Goal: Task Accomplishment & Management: Complete application form

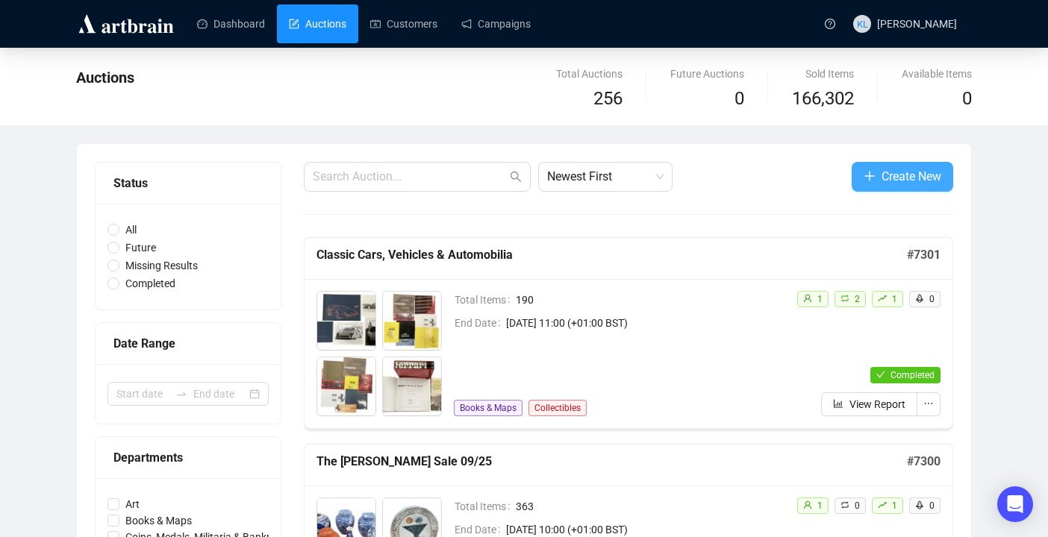
click at [889, 173] on span "Create New" at bounding box center [911, 176] width 60 height 19
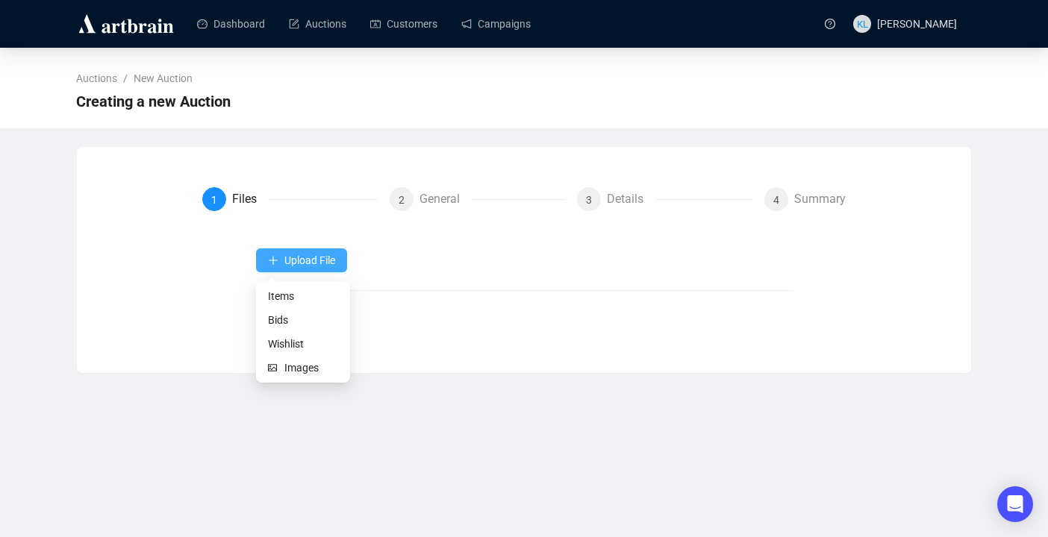
click at [327, 259] on span "Upload File" at bounding box center [309, 260] width 51 height 12
click at [294, 296] on span "Items" at bounding box center [303, 296] width 70 height 16
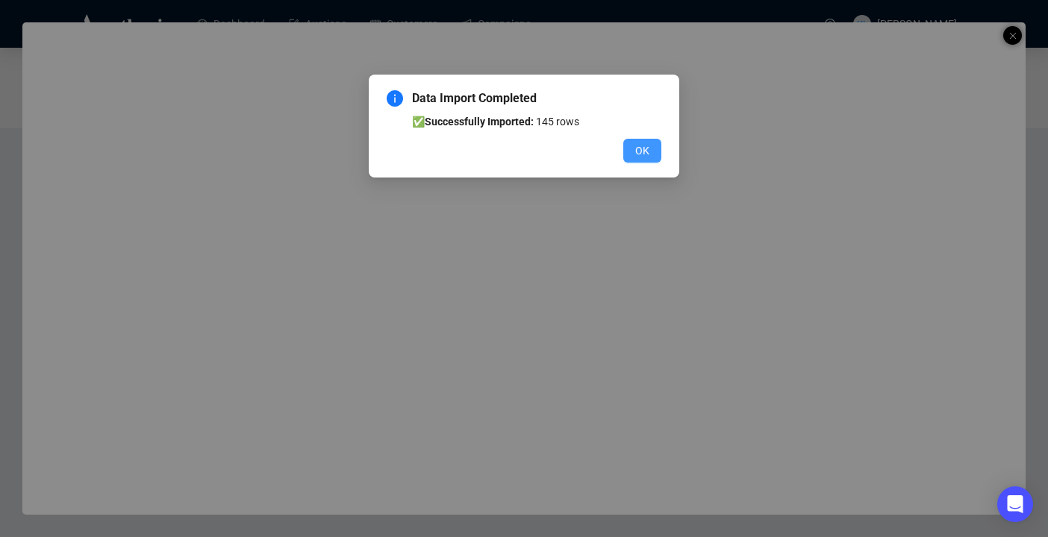
click at [648, 154] on span "OK" at bounding box center [642, 151] width 14 height 16
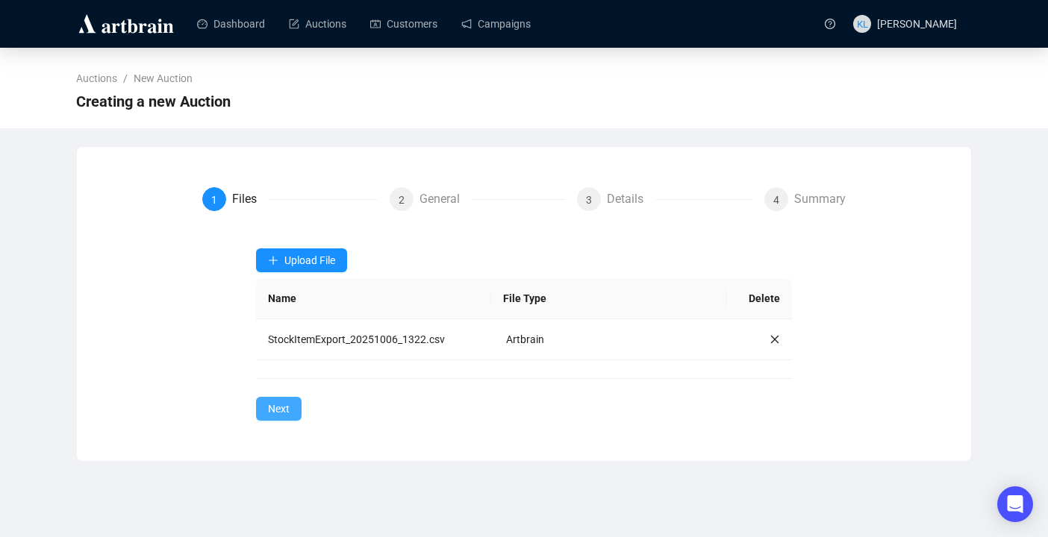
click at [287, 409] on span "Next" at bounding box center [279, 409] width 22 height 16
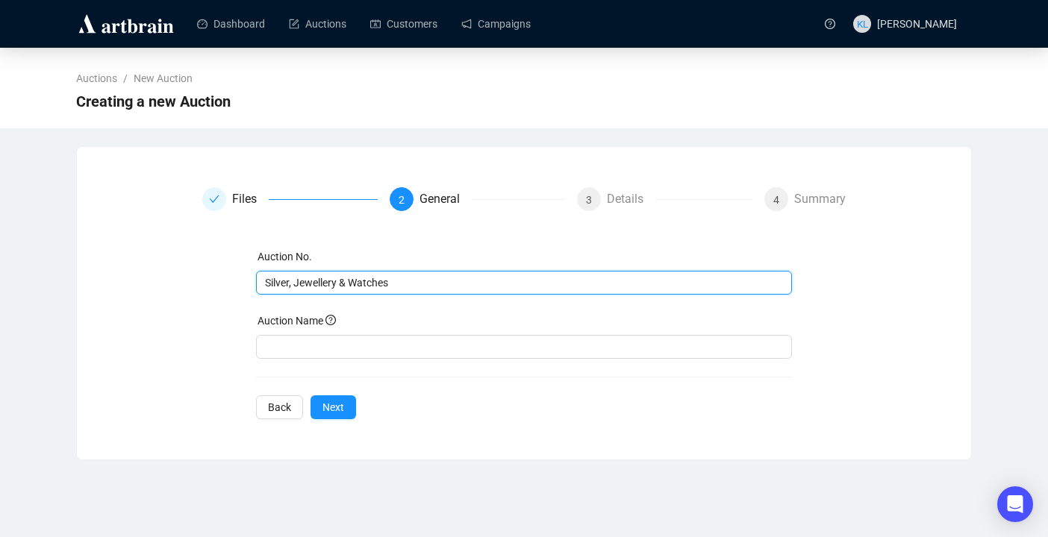
click at [364, 290] on input "Silver, Jewellery & Watches" at bounding box center [523, 283] width 516 height 16
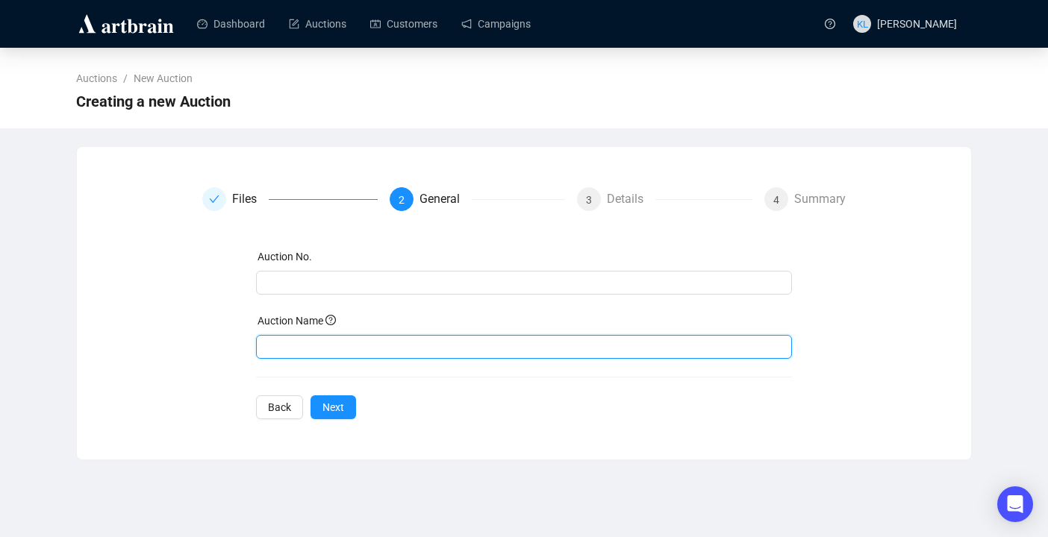
click at [337, 346] on input "text" at bounding box center [524, 347] width 537 height 24
paste input "Silver, Jewellery & Watches"
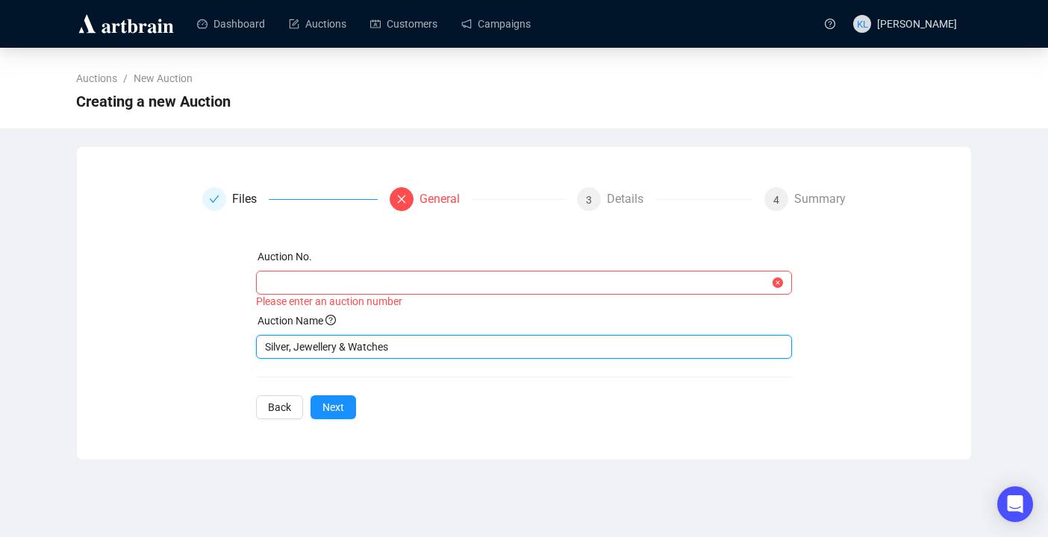
type input "Silver, Jewellery & Watches"
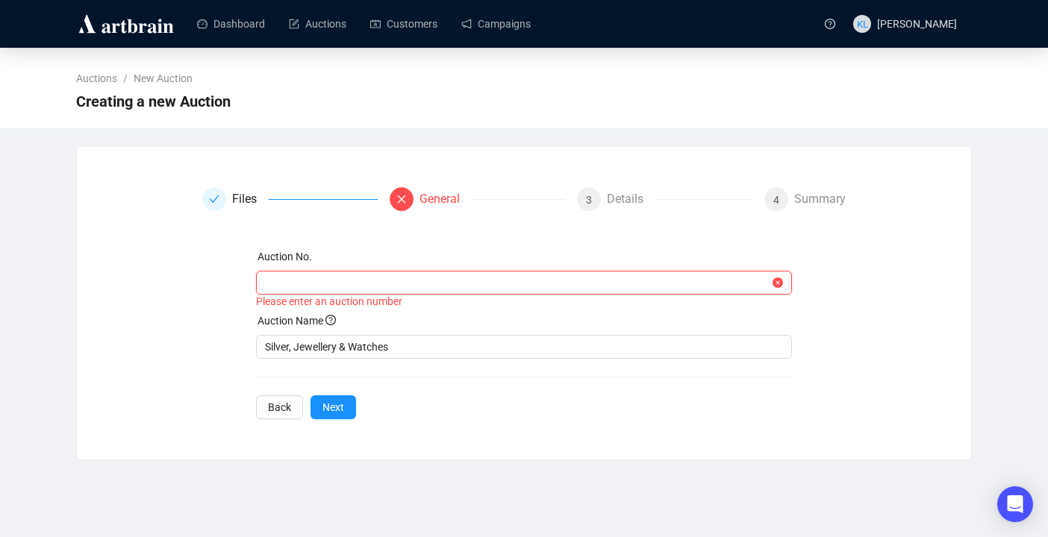
click at [397, 282] on input "text" at bounding box center [517, 283] width 505 height 16
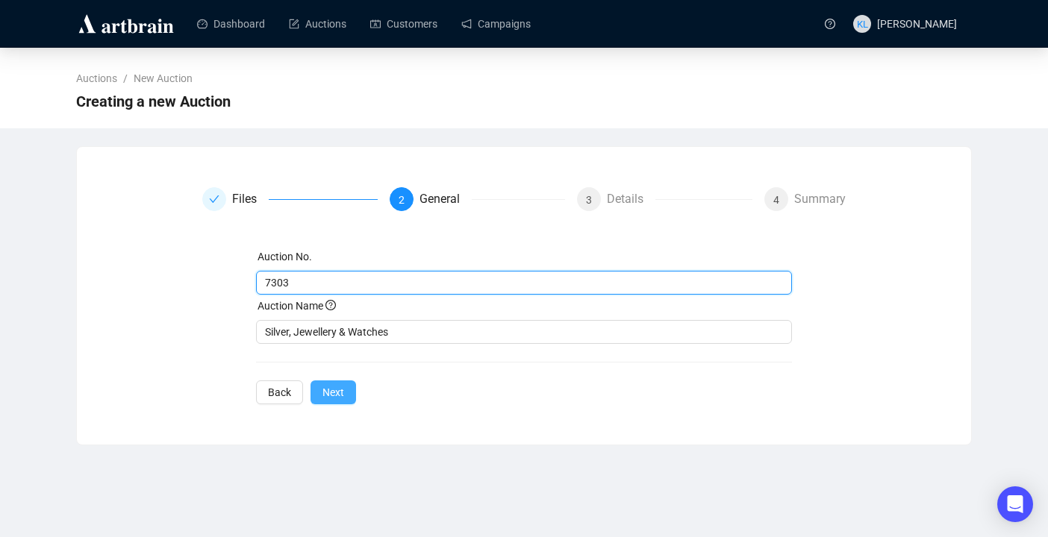
type input "7303"
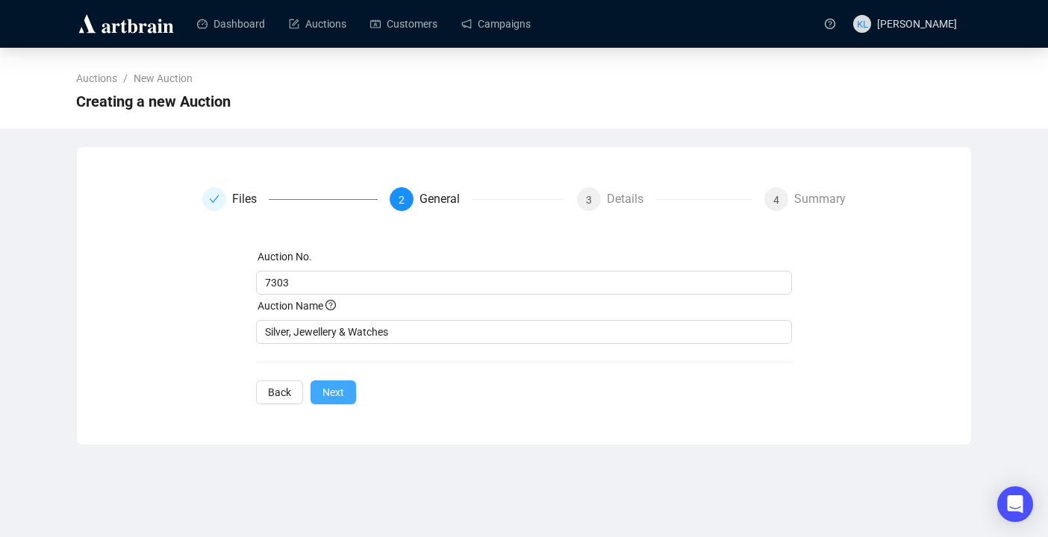
click at [335, 391] on span "Next" at bounding box center [333, 392] width 22 height 16
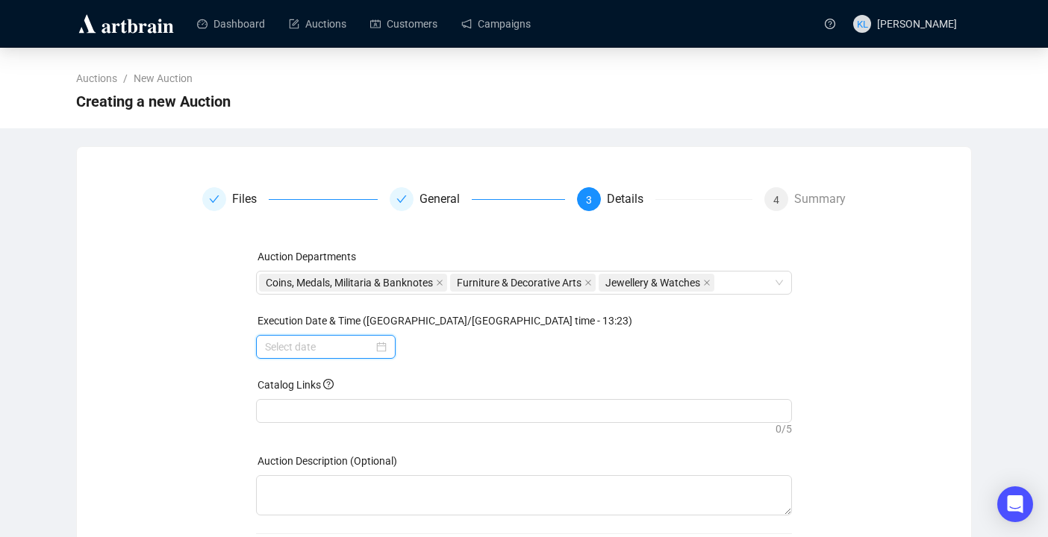
click at [330, 350] on input at bounding box center [319, 347] width 108 height 16
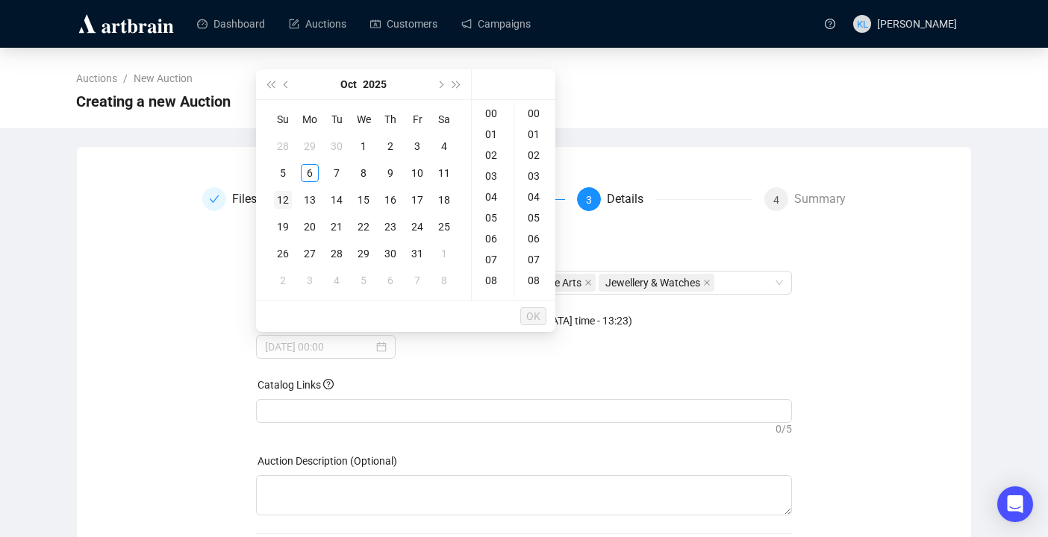
click at [281, 204] on div "12" at bounding box center [283, 200] width 18 height 18
click at [493, 254] on div "21" at bounding box center [493, 258] width 36 height 21
type input "[DATE] 21:00"
click at [533, 318] on span "OK" at bounding box center [533, 316] width 14 height 28
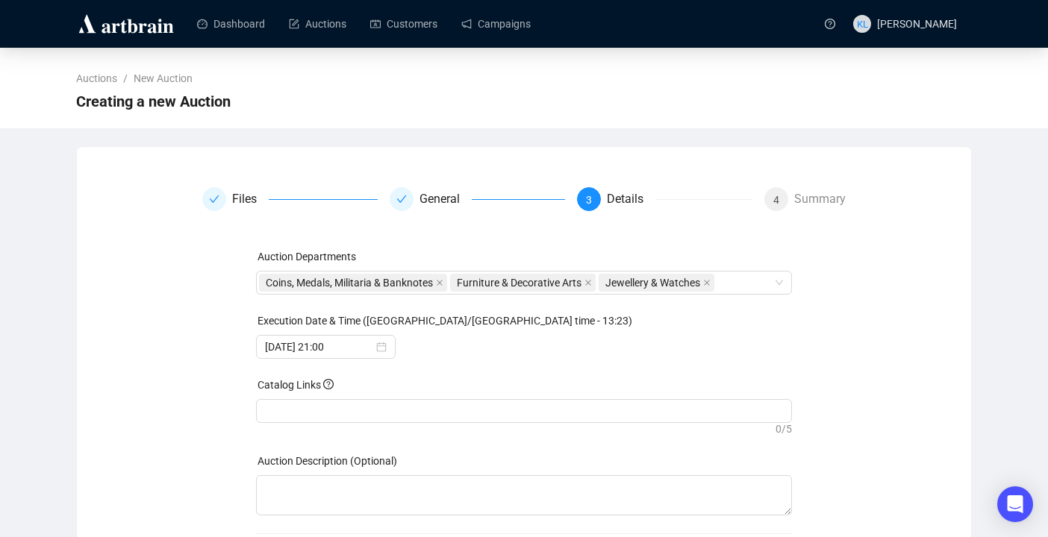
scroll to position [80, 0]
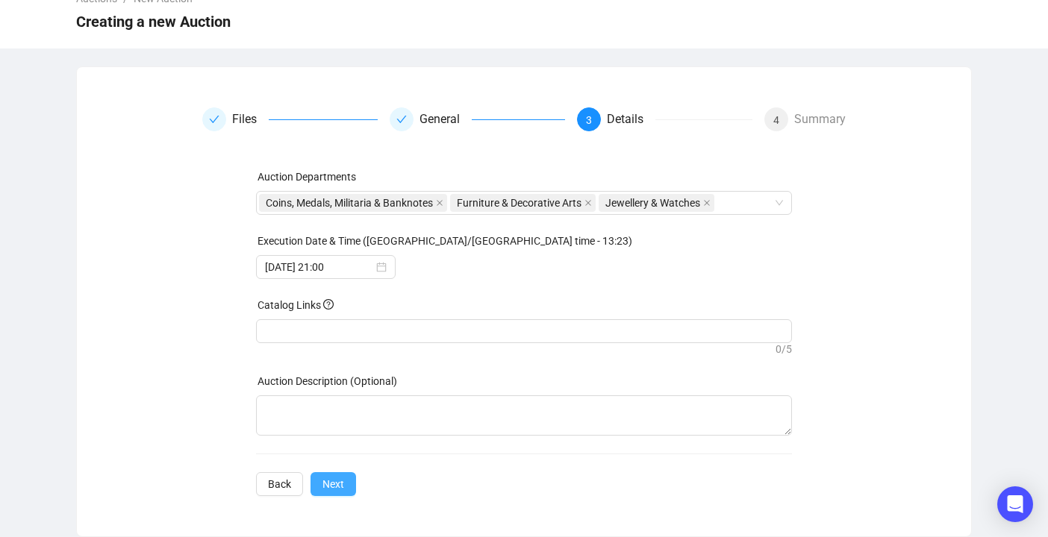
click at [351, 479] on button "Next" at bounding box center [333, 484] width 46 height 24
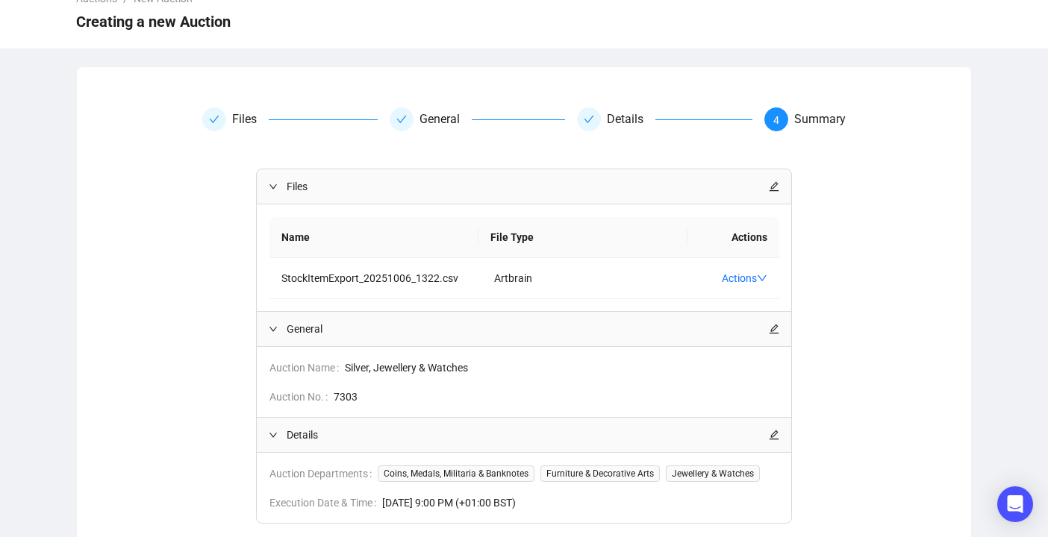
scroll to position [210, 0]
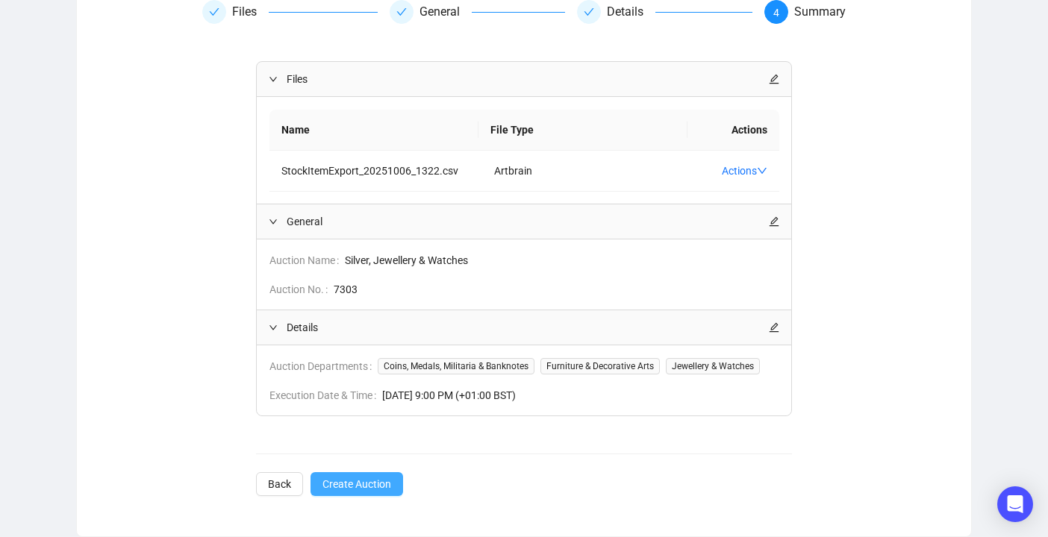
click at [351, 484] on span "Create Auction" at bounding box center [356, 484] width 69 height 16
